Goal: Navigation & Orientation: Find specific page/section

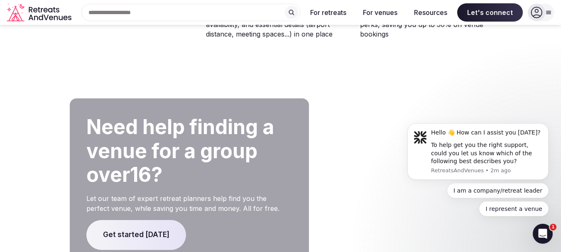
scroll to position [1672, 0]
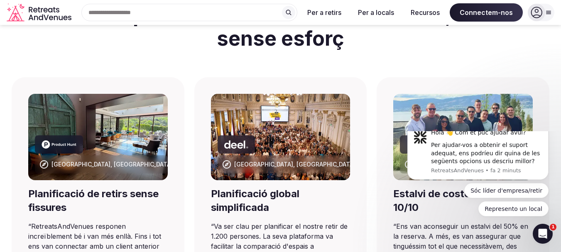
scroll to position [496, 0]
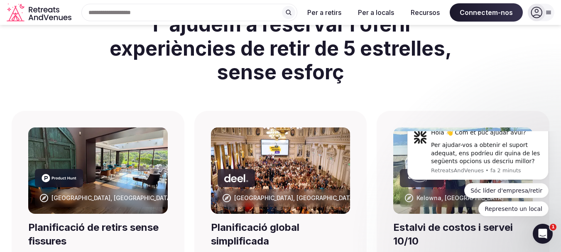
click at [541, 14] on icon at bounding box center [537, 13] width 12 height 12
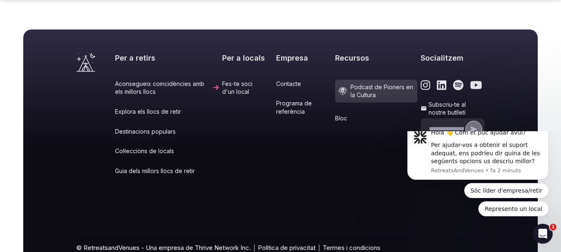
scroll to position [3714, 0]
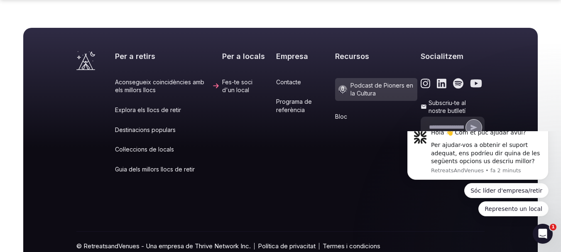
click at [277, 51] on div "Empresa Contacte Programa de referència" at bounding box center [304, 118] width 56 height 134
click at [276, 78] on font "Contacte" at bounding box center [288, 81] width 25 height 7
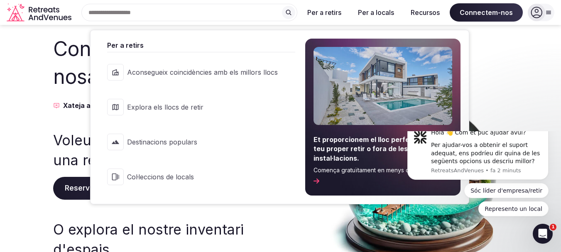
click at [201, 98] on link "Explora els llocs de retir" at bounding box center [197, 107] width 196 height 33
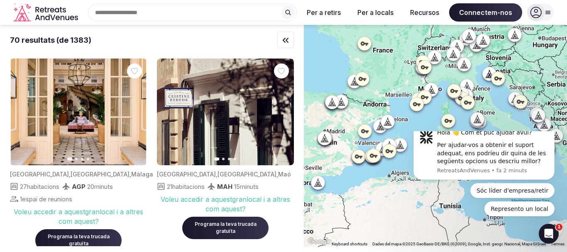
click at [388, 124] on icon at bounding box center [387, 121] width 4 height 7
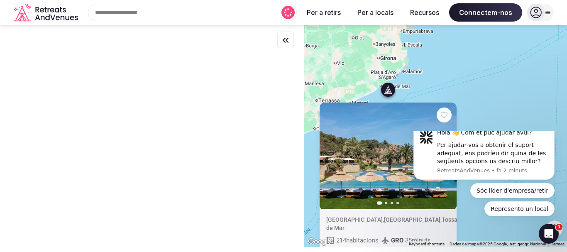
drag, startPoint x: 339, startPoint y: 79, endPoint x: 311, endPoint y: 138, distance: 64.6
click at [311, 138] on div "Diapositiva anterior Diapositiva següent [GEOGRAPHIC_DATA] , [GEOGRAPHIC_DATA] …" at bounding box center [435, 136] width 263 height 222
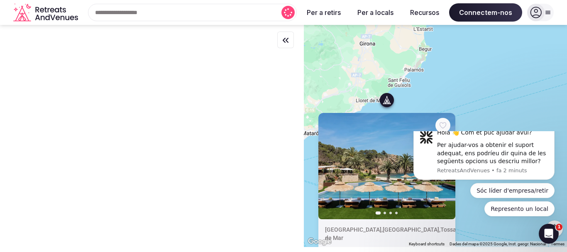
drag, startPoint x: 393, startPoint y: 68, endPoint x: 421, endPoint y: 83, distance: 32.3
click at [421, 82] on div "Diapositiva anterior Diapositiva següent [GEOGRAPHIC_DATA] , [GEOGRAPHIC_DATA] …" at bounding box center [435, 136] width 263 height 222
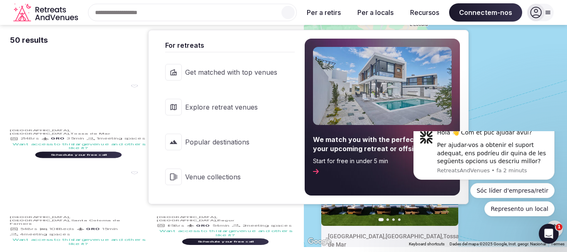
click at [512, 82] on div "Diapositiva anterior Diapositiva següent [GEOGRAPHIC_DATA] , [GEOGRAPHIC_DATA] …" at bounding box center [435, 136] width 263 height 222
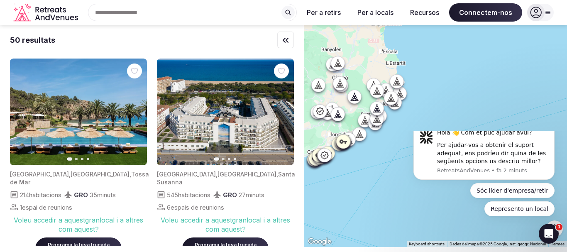
drag, startPoint x: 415, startPoint y: 108, endPoint x: 384, endPoint y: 135, distance: 41.5
click at [384, 135] on div at bounding box center [435, 136] width 263 height 222
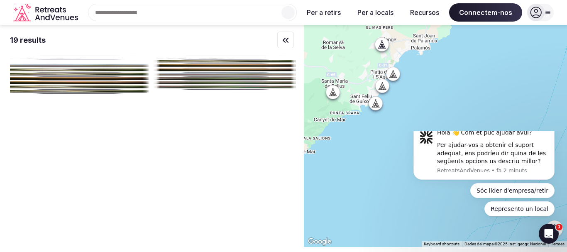
drag, startPoint x: 387, startPoint y: 135, endPoint x: 408, endPoint y: 127, distance: 23.3
click at [408, 127] on div at bounding box center [435, 136] width 263 height 222
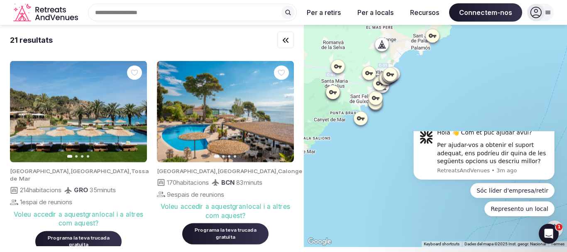
click at [388, 92] on div at bounding box center [382, 85] width 13 height 13
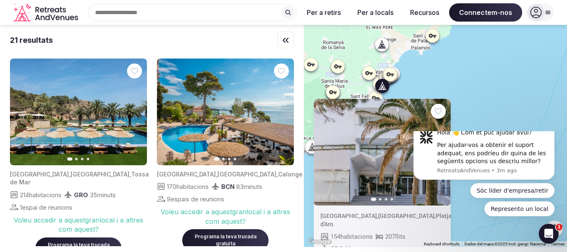
click at [448, 77] on div "Diapositiva anterior Diapositiva següent [GEOGRAPHIC_DATA] , [GEOGRAPHIC_DATA] …" at bounding box center [435, 136] width 263 height 222
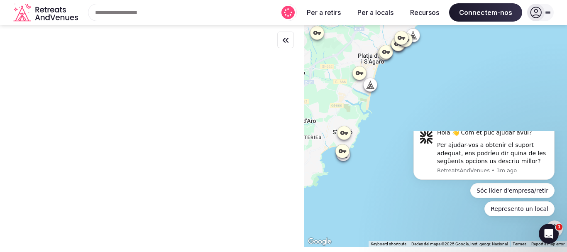
drag, startPoint x: 392, startPoint y: 142, endPoint x: 382, endPoint y: 173, distance: 33.4
click at [382, 173] on div at bounding box center [435, 136] width 263 height 222
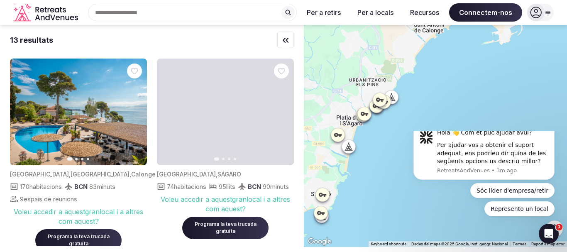
drag, startPoint x: 353, startPoint y: 159, endPoint x: 336, endPoint y: 215, distance: 59.1
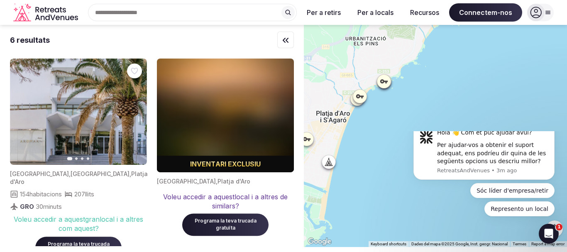
drag, startPoint x: 374, startPoint y: 118, endPoint x: 365, endPoint y: 159, distance: 42.1
click at [365, 159] on div at bounding box center [435, 136] width 263 height 222
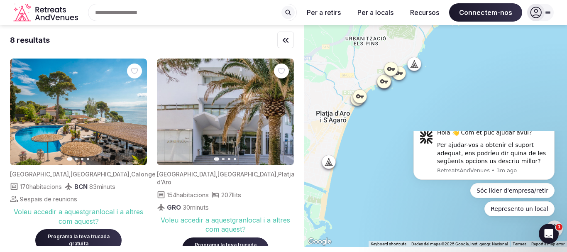
click at [329, 163] on icon at bounding box center [328, 161] width 4 height 7
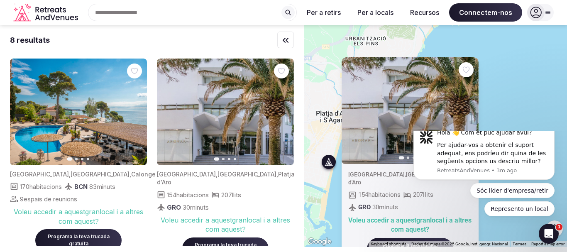
click at [468, 114] on icon "button" at bounding box center [467, 110] width 7 height 7
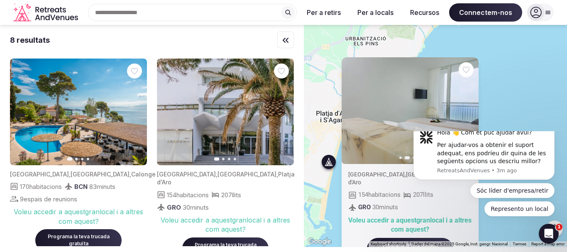
click at [468, 114] on icon "button" at bounding box center [467, 110] width 7 height 7
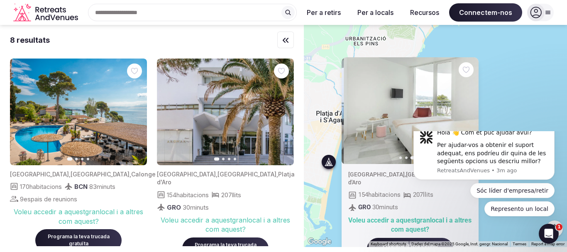
click at [468, 114] on icon "button" at bounding box center [467, 110] width 7 height 7
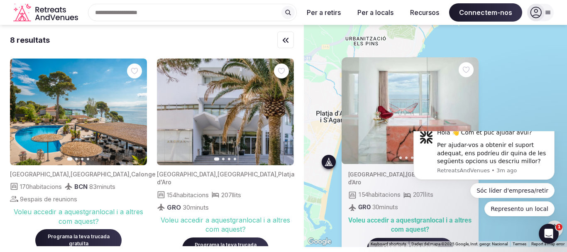
click at [509, 102] on div "Diapositiva anterior Diapositiva següent [GEOGRAPHIC_DATA] , [GEOGRAPHIC_DATA] …" at bounding box center [435, 136] width 263 height 222
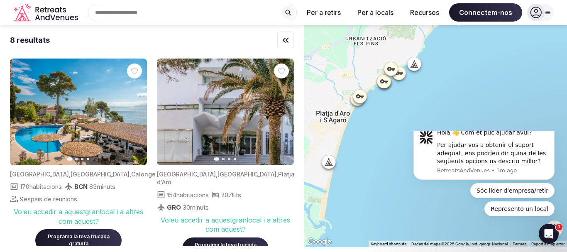
click at [360, 98] on icon at bounding box center [360, 96] width 8 height 8
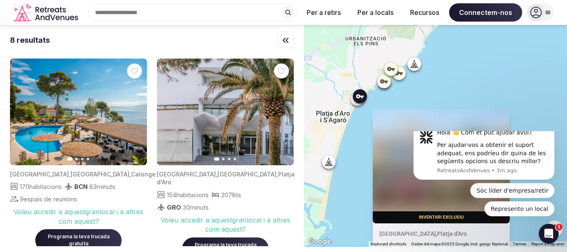
click at [359, 104] on div at bounding box center [357, 98] width 13 height 13
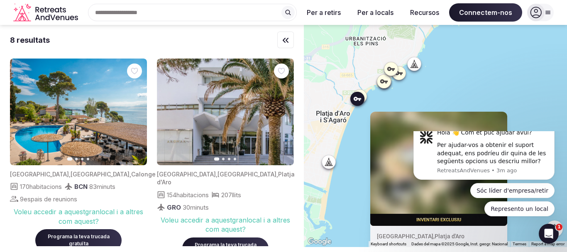
click at [388, 82] on icon at bounding box center [383, 81] width 7 height 4
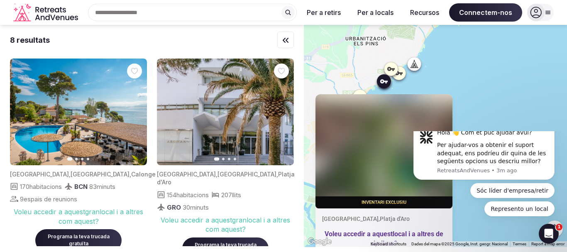
click at [416, 66] on icon at bounding box center [414, 63] width 8 height 8
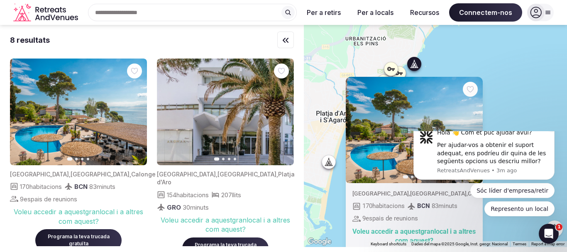
click at [552, 131] on button "Ignora la notificació" at bounding box center [552, 125] width 11 height 11
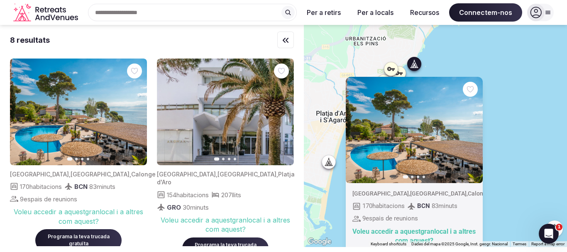
click at [469, 130] on button "Diapositiva següent" at bounding box center [471, 129] width 13 height 13
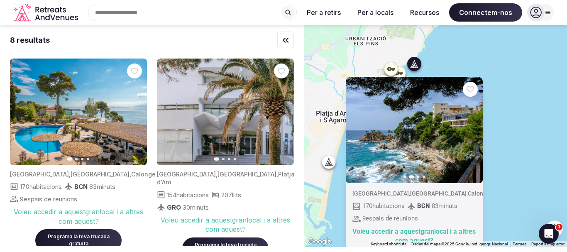
click at [471, 129] on icon "button" at bounding box center [471, 129] width 7 height 7
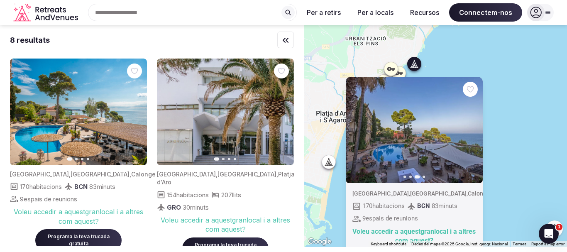
click at [537, 105] on div "Diapositiva anterior Diapositiva següent [GEOGRAPHIC_DATA] , [GEOGRAPHIC_DATA] …" at bounding box center [435, 136] width 263 height 222
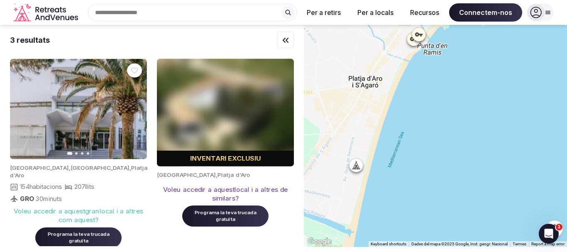
drag, startPoint x: 380, startPoint y: 136, endPoint x: 405, endPoint y: 134, distance: 25.8
click at [405, 134] on div at bounding box center [435, 136] width 263 height 222
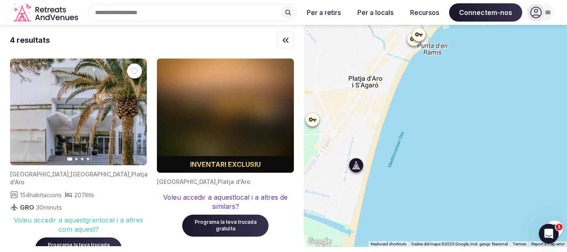
click at [138, 112] on icon "button" at bounding box center [135, 112] width 7 height 7
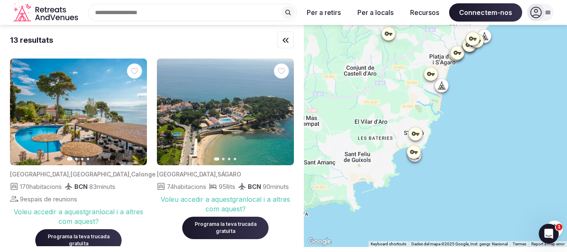
drag, startPoint x: 455, startPoint y: 174, endPoint x: 470, endPoint y: 117, distance: 59.7
click at [470, 117] on div at bounding box center [435, 136] width 263 height 222
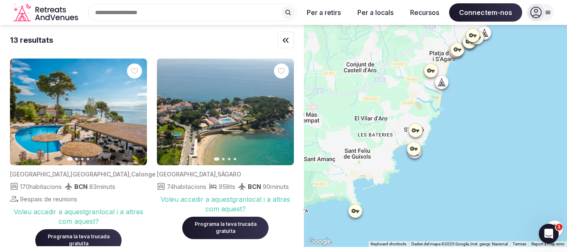
click at [421, 157] on div at bounding box center [414, 151] width 13 height 13
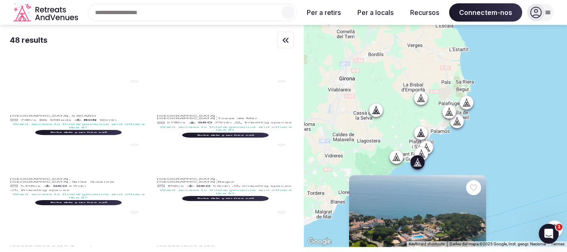
click at [425, 99] on icon at bounding box center [421, 98] width 8 height 8
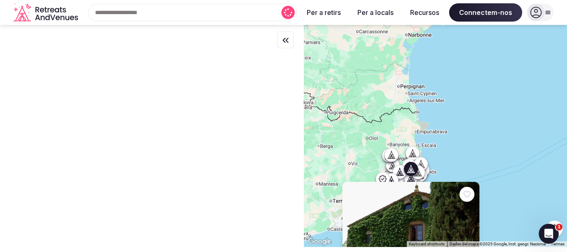
click at [394, 154] on icon at bounding box center [391, 154] width 8 height 8
